Goal: Task Accomplishment & Management: Complete application form

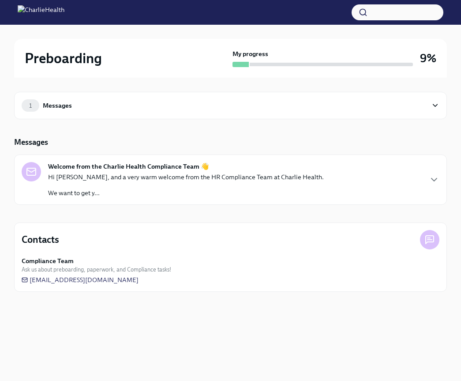
click at [55, 108] on div "Messages" at bounding box center [57, 106] width 29 height 10
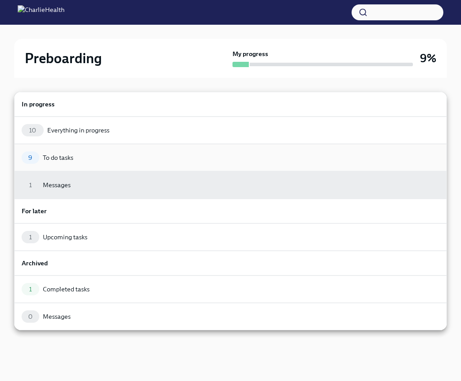
click at [44, 156] on div "To do tasks" at bounding box center [58, 157] width 30 height 9
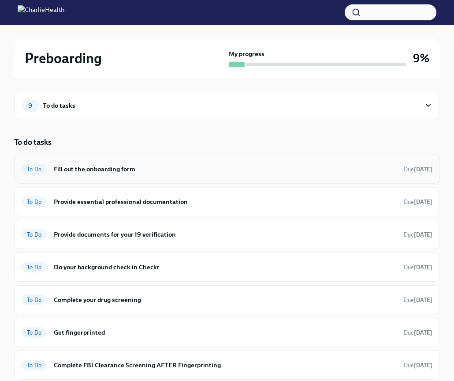
click at [89, 166] on h6 "Fill out the onboarding form" at bounding box center [225, 169] width 343 height 10
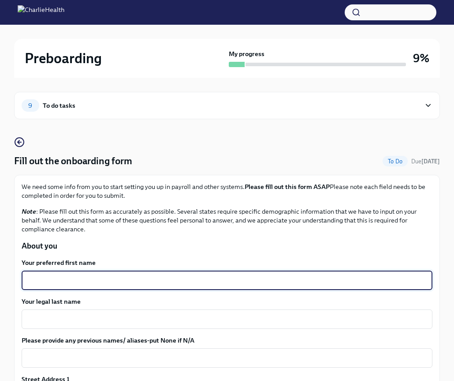
click at [204, 277] on textarea "Your preferred first name" at bounding box center [227, 280] width 400 height 11
type textarea "[PERSON_NAME]"
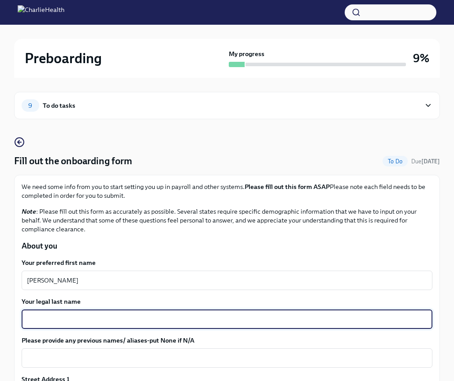
type textarea "w"
type textarea "White"
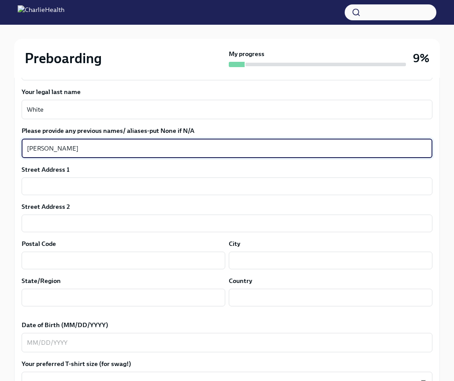
scroll to position [221, 0]
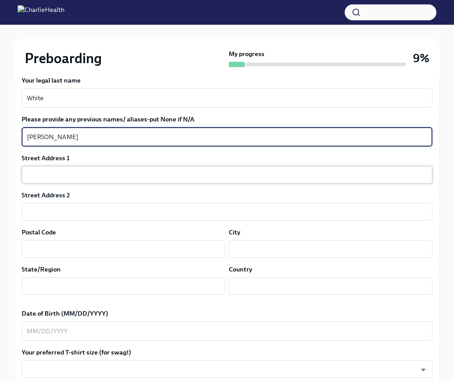
type textarea "[PERSON_NAME]"
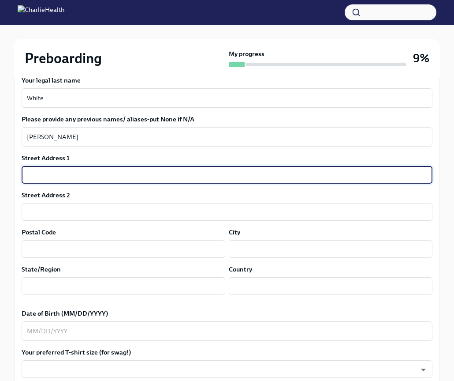
click at [108, 169] on input "text" at bounding box center [227, 175] width 411 height 18
type input "[STREET_ADDRESS][PERSON_NAME]"
type input "49022"
type input "[PERSON_NAME][GEOGRAPHIC_DATA]"
type input "MI"
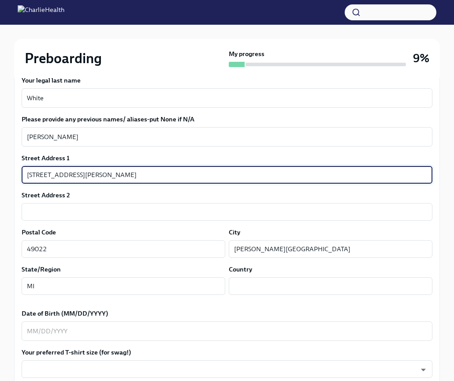
type input "US"
drag, startPoint x: 82, startPoint y: 176, endPoint x: 297, endPoint y: 202, distance: 216.8
click at [297, 202] on div "Street Address [STREET_ADDRESS][PERSON_NAME] ​ Street Address 2 ​ Postal Code 4…" at bounding box center [227, 227] width 411 height 148
type input "[STREET_ADDRESS][PERSON_NAME]"
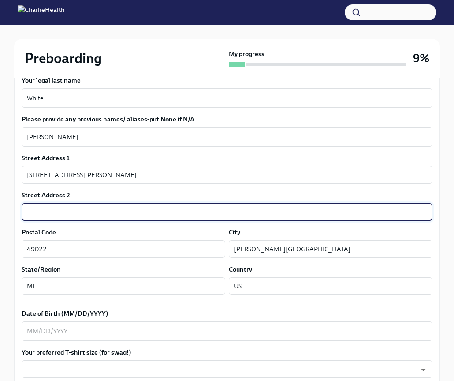
click at [266, 214] on input "text" at bounding box center [227, 212] width 411 height 18
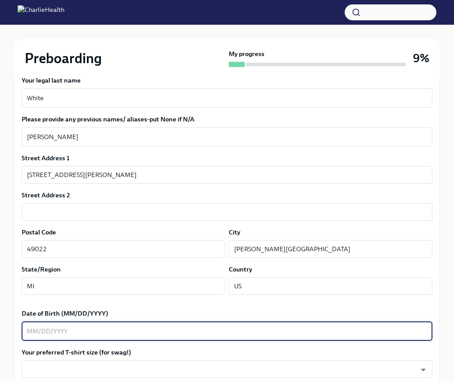
click at [158, 328] on textarea "Date of Birth (MM/DD/YYYY)" at bounding box center [227, 330] width 400 height 11
click at [35, 333] on textarea "05061986" at bounding box center [227, 330] width 400 height 11
click at [44, 333] on textarea "05/061986" at bounding box center [227, 330] width 400 height 11
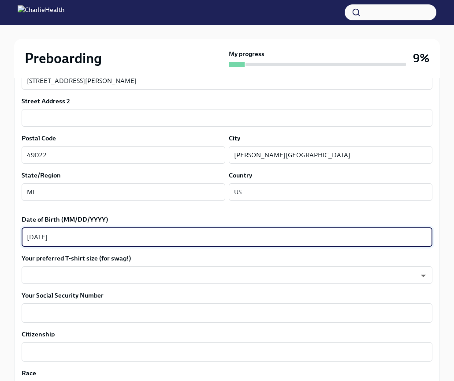
scroll to position [341, 0]
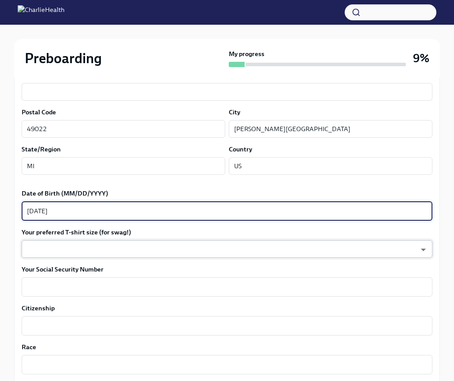
type textarea "[DATE]"
click at [205, 246] on body "Preboarding My progress 9% 9 To do tasks Fill out the onboarding form To Do Due…" at bounding box center [227, 255] width 454 height 1193
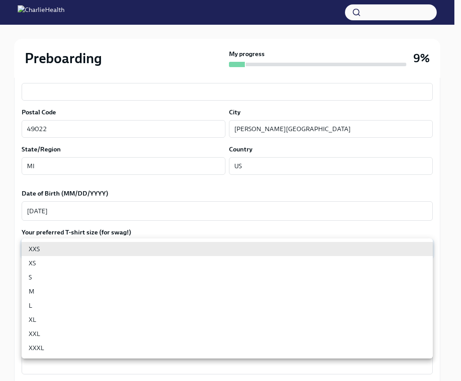
click at [65, 308] on li "L" at bounding box center [227, 305] width 411 height 14
type input "LvpEGRrq8"
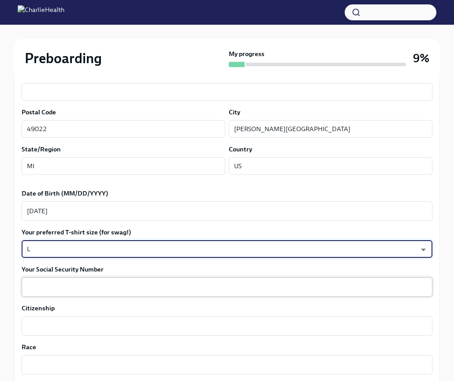
click at [72, 289] on textarea "Your Social Security Number" at bounding box center [227, 286] width 400 height 11
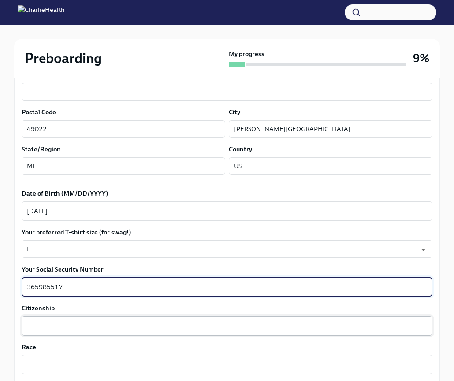
type textarea "365985517"
click at [52, 325] on textarea "Citizenship" at bounding box center [227, 325] width 400 height 11
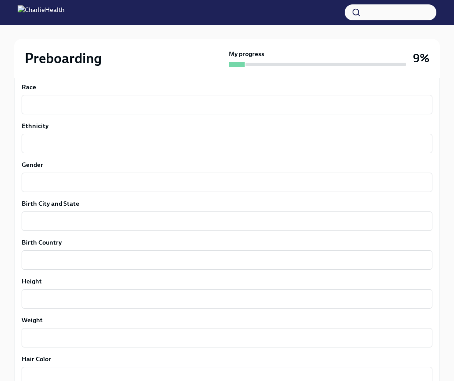
scroll to position [577, 0]
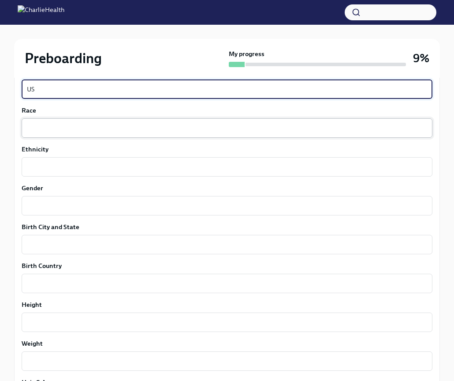
type textarea "US"
click at [49, 124] on textarea "Race" at bounding box center [227, 128] width 400 height 11
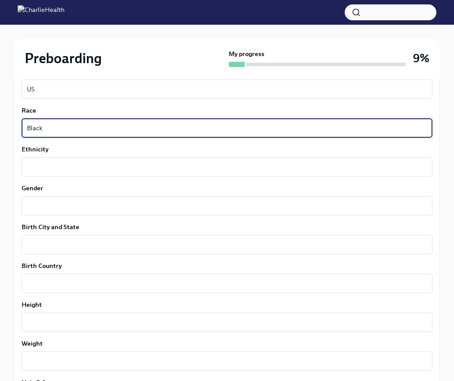
type textarea "Black"
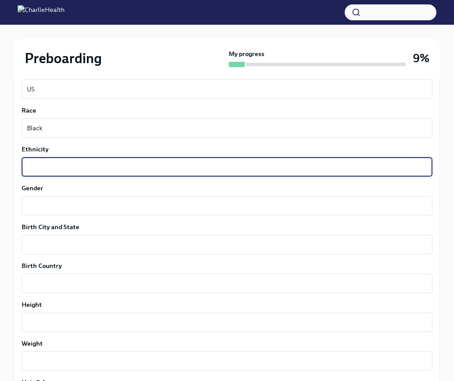
click at [81, 161] on textarea "Ethnicity" at bounding box center [227, 166] width 400 height 11
type textarea "[DEMOGRAPHIC_DATA]"
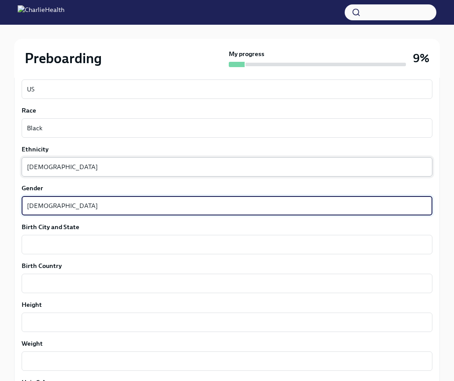
type textarea "[DEMOGRAPHIC_DATA]"
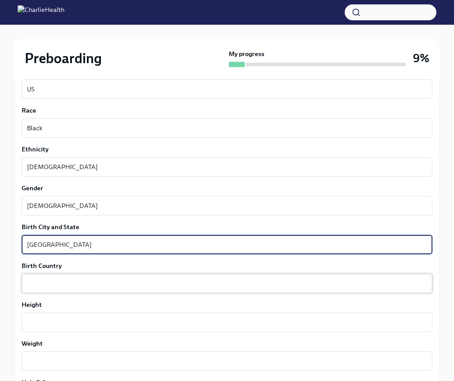
type textarea "[GEOGRAPHIC_DATA]"
click at [46, 285] on textarea "Birth Country" at bounding box center [227, 283] width 400 height 11
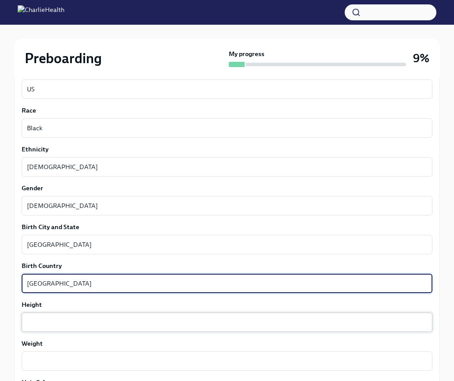
type textarea "[GEOGRAPHIC_DATA]"
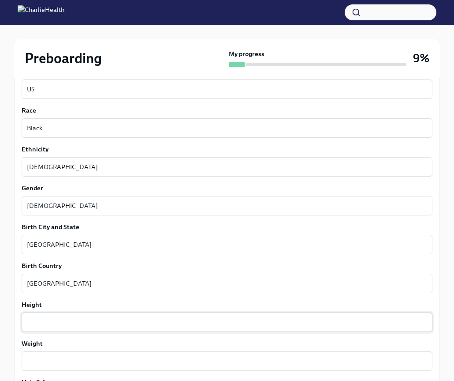
click at [57, 316] on div "x ​" at bounding box center [227, 321] width 411 height 19
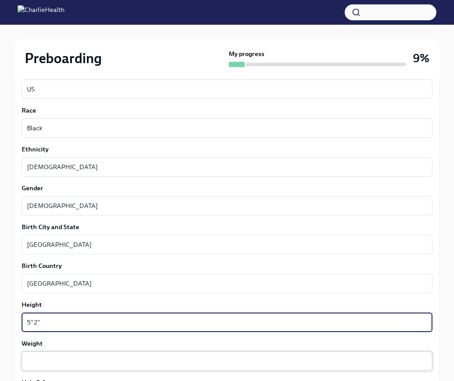
type textarea "5"2""
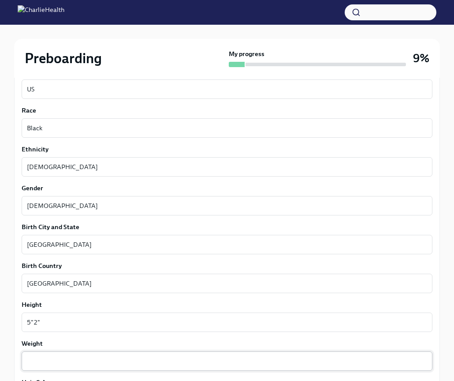
click at [70, 369] on div "x ​" at bounding box center [227, 360] width 411 height 19
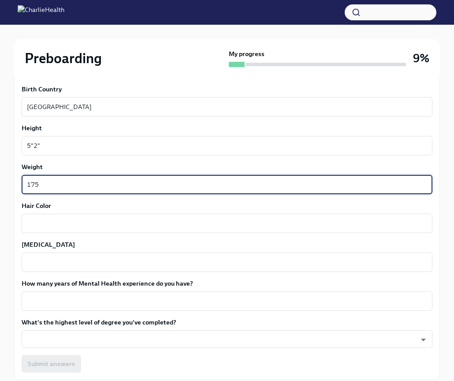
scroll to position [770, 0]
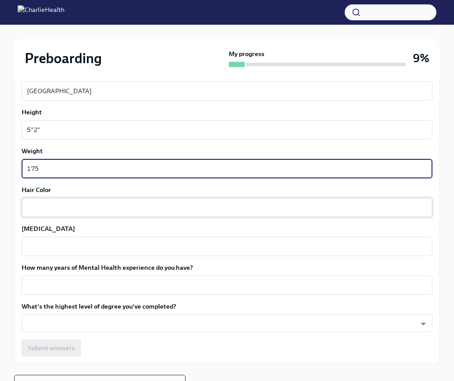
type textarea "175"
click at [101, 202] on textarea "Hair Color" at bounding box center [227, 207] width 400 height 11
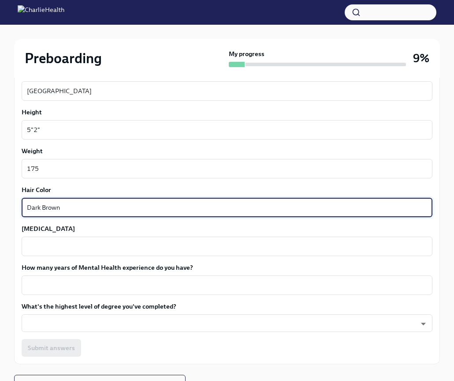
type textarea "Dark Brown"
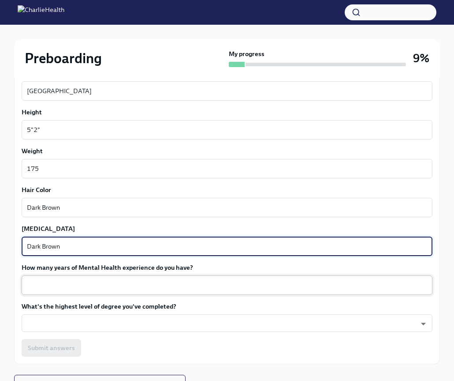
type textarea "Dark Brown"
click at [110, 284] on textarea "How many years of Mental Health experience do you have?" at bounding box center [227, 285] width 400 height 11
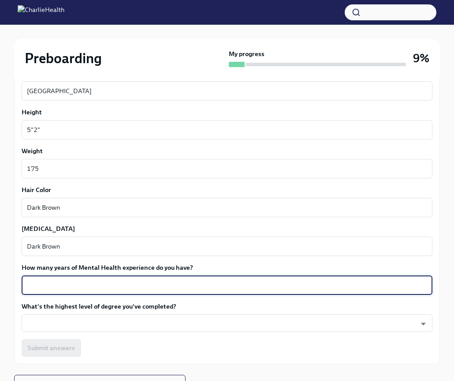
type textarea "9"
type textarea "10"
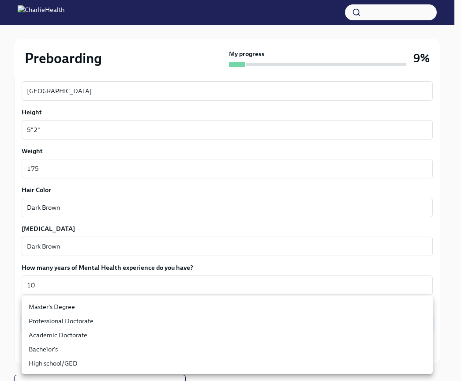
click at [79, 310] on li "Master's Degree" at bounding box center [227, 306] width 411 height 14
type input "2vBr-ghkD"
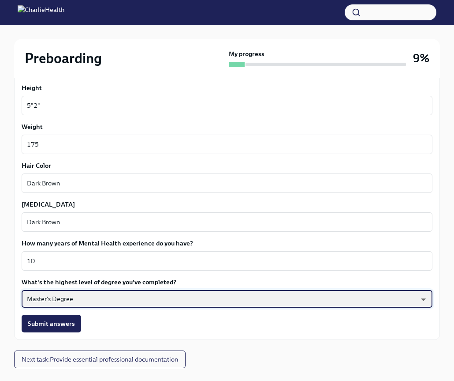
scroll to position [813, 0]
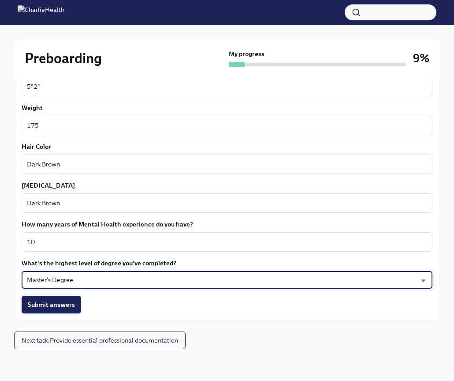
click at [47, 307] on span "Submit answers" at bounding box center [51, 304] width 47 height 9
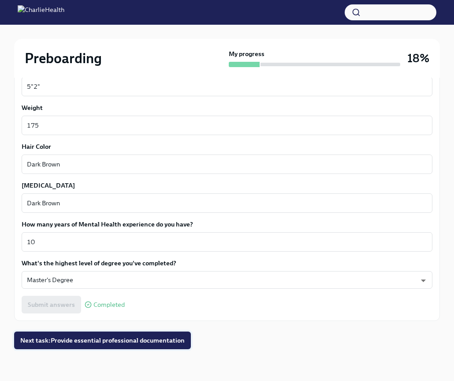
click at [75, 340] on span "Next task : Provide essential professional documentation" at bounding box center [102, 340] width 165 height 9
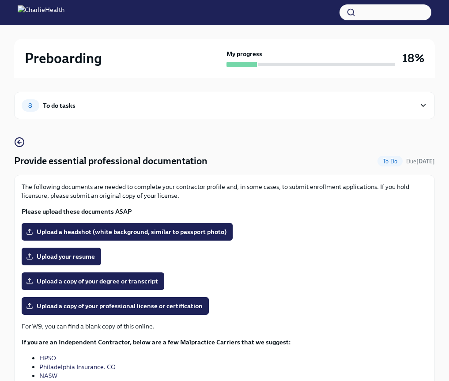
click at [422, 105] on icon at bounding box center [423, 105] width 8 height 9
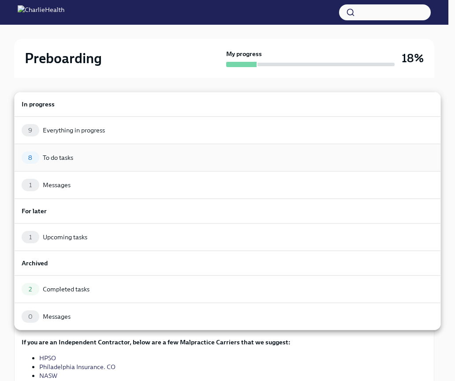
click at [52, 158] on div "To do tasks" at bounding box center [58, 157] width 30 height 9
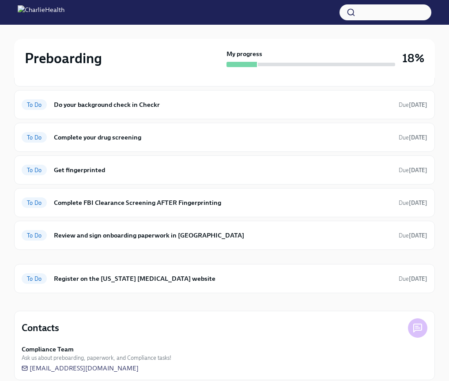
scroll to position [143, 0]
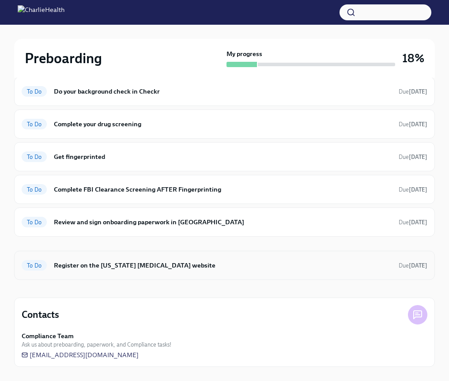
click at [163, 269] on h6 "Register on the [US_STATE] [MEDICAL_DATA] website" at bounding box center [222, 265] width 337 height 10
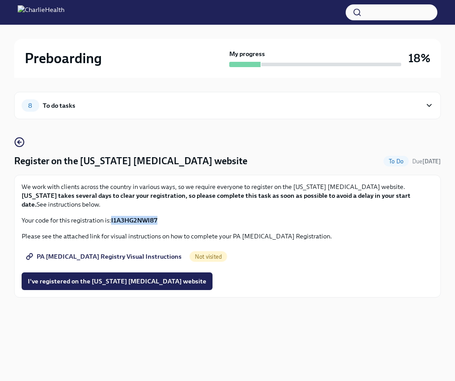
drag, startPoint x: 111, startPoint y: 221, endPoint x: 170, endPoint y: 223, distance: 59.1
click at [170, 223] on p "Your code for this registration is: I1A3HG2NWI87" at bounding box center [228, 220] width 412 height 9
copy p "I1A3HG2NWI87"
click at [92, 279] on span "I've registered on the [US_STATE] [MEDICAL_DATA] website" at bounding box center [117, 281] width 179 height 9
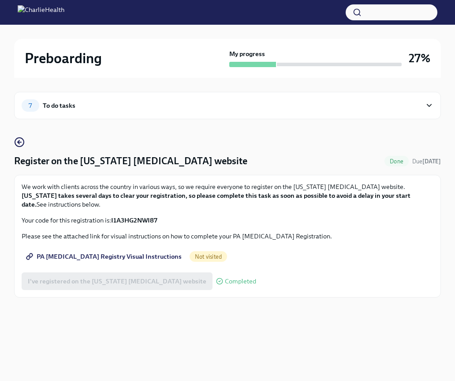
click at [190, 256] on span "Not visited" at bounding box center [208, 256] width 37 height 7
click at [147, 258] on span "PA [MEDICAL_DATA] Registry Visual Instructions" at bounding box center [105, 256] width 154 height 9
click at [225, 280] on span "Completed" at bounding box center [240, 281] width 31 height 7
click at [430, 105] on icon at bounding box center [429, 105] width 8 height 9
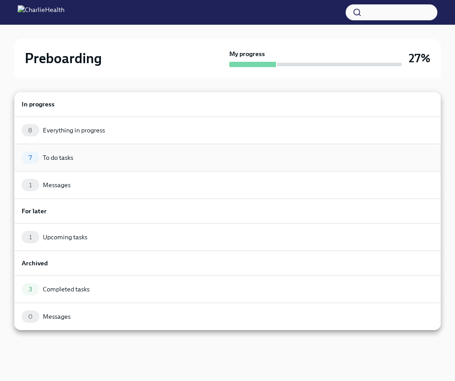
click at [47, 160] on div "To do tasks" at bounding box center [58, 157] width 30 height 9
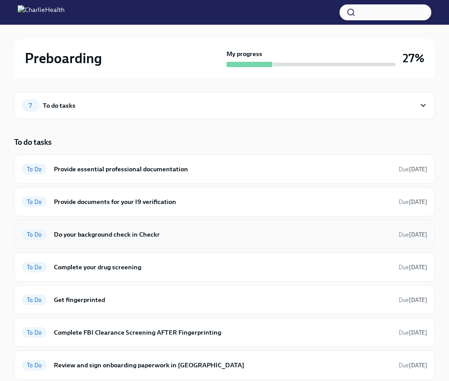
click at [70, 237] on h6 "Do your background check in Checkr" at bounding box center [222, 234] width 337 height 10
